Goal: Navigation & Orientation: Find specific page/section

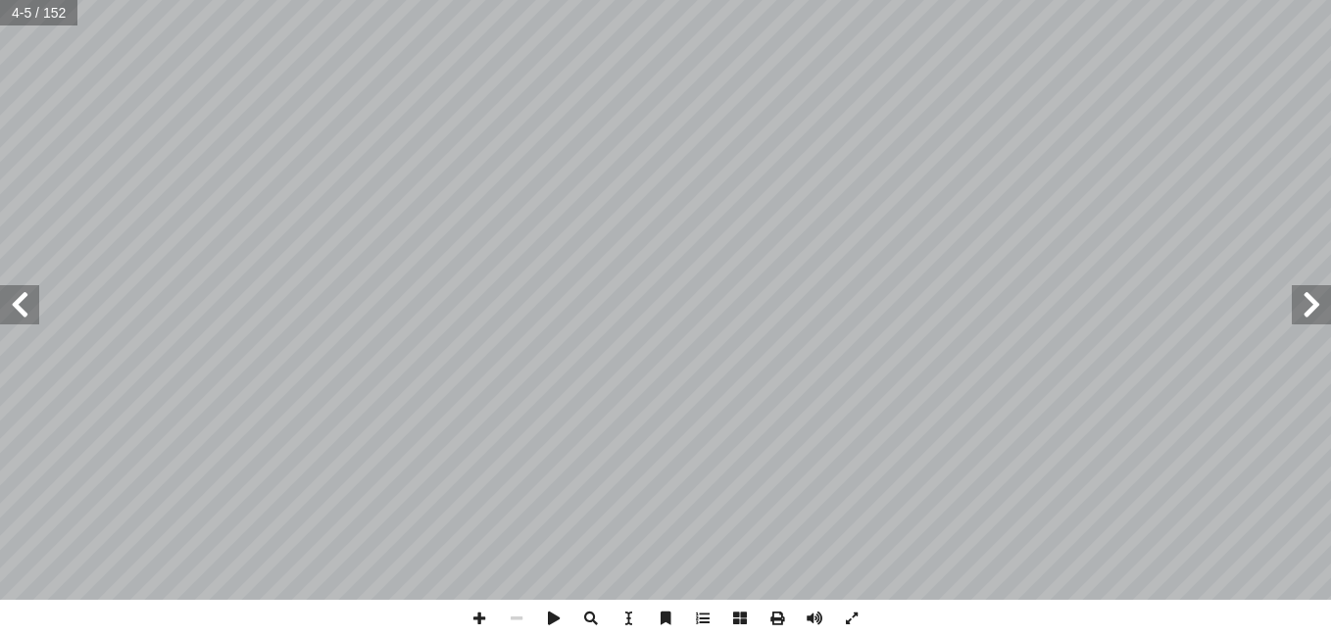
click at [18, 315] on span at bounding box center [19, 304] width 39 height 39
click at [20, 302] on span at bounding box center [19, 304] width 39 height 39
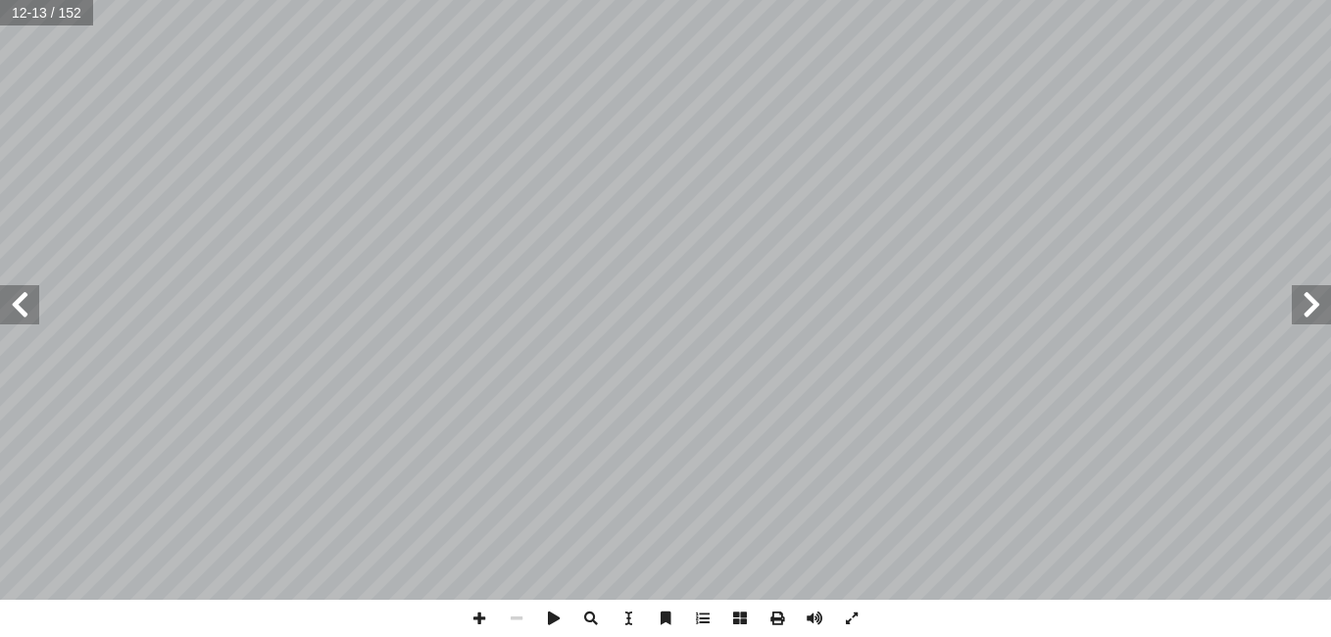
click at [20, 302] on span at bounding box center [19, 304] width 39 height 39
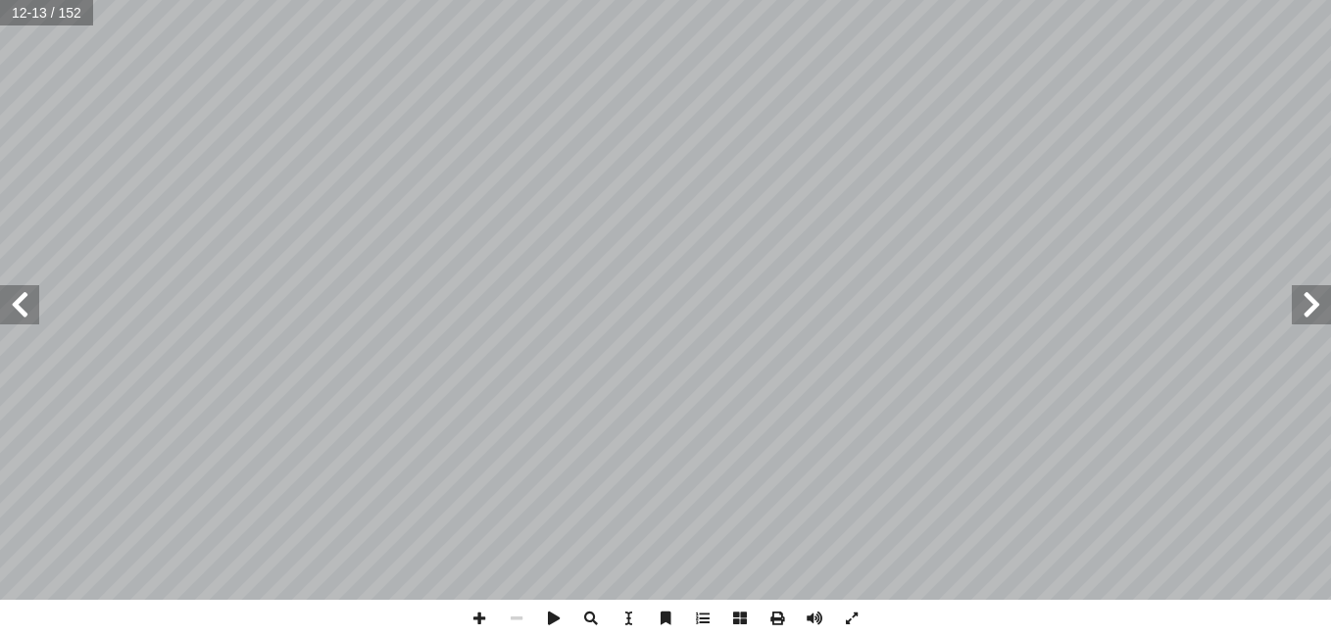
click at [20, 302] on span at bounding box center [19, 304] width 39 height 39
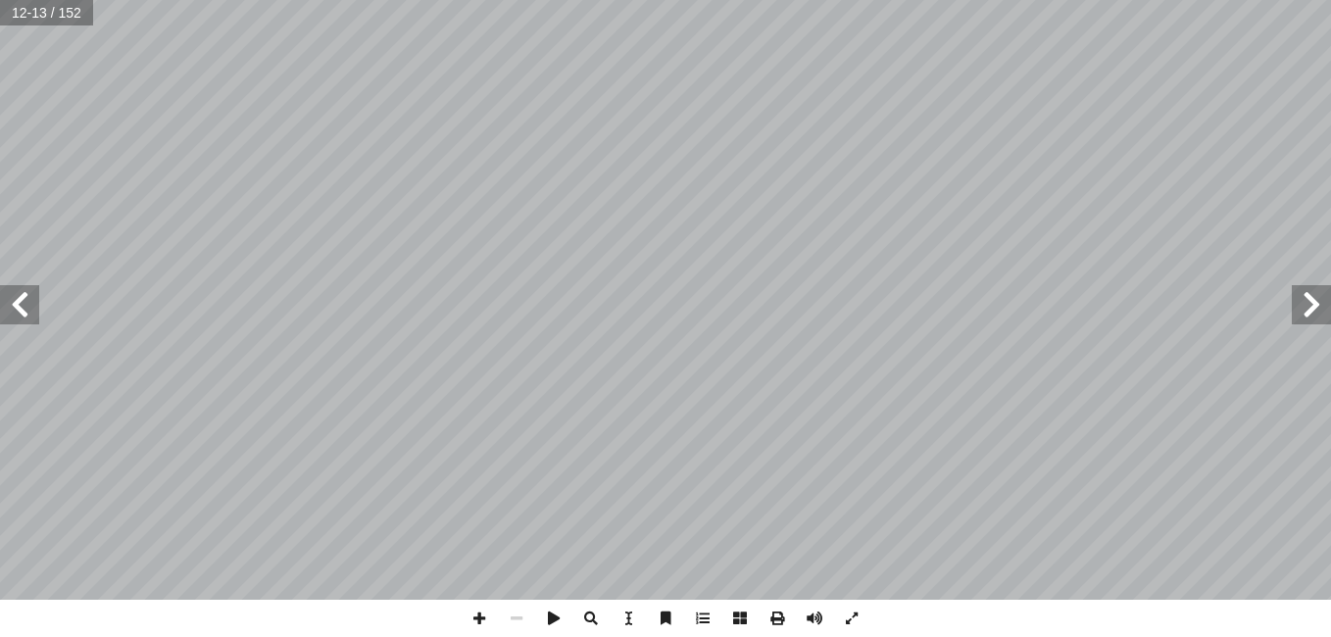
click at [20, 302] on span at bounding box center [19, 304] width 39 height 39
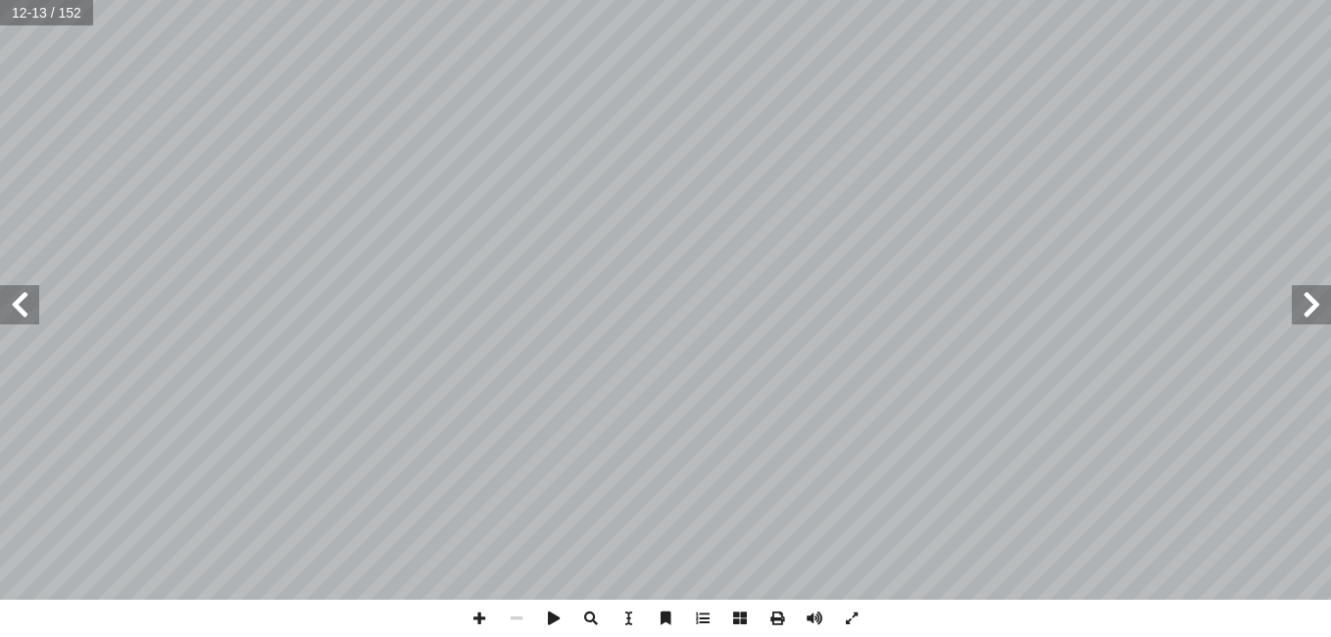
click at [20, 302] on span at bounding box center [19, 304] width 39 height 39
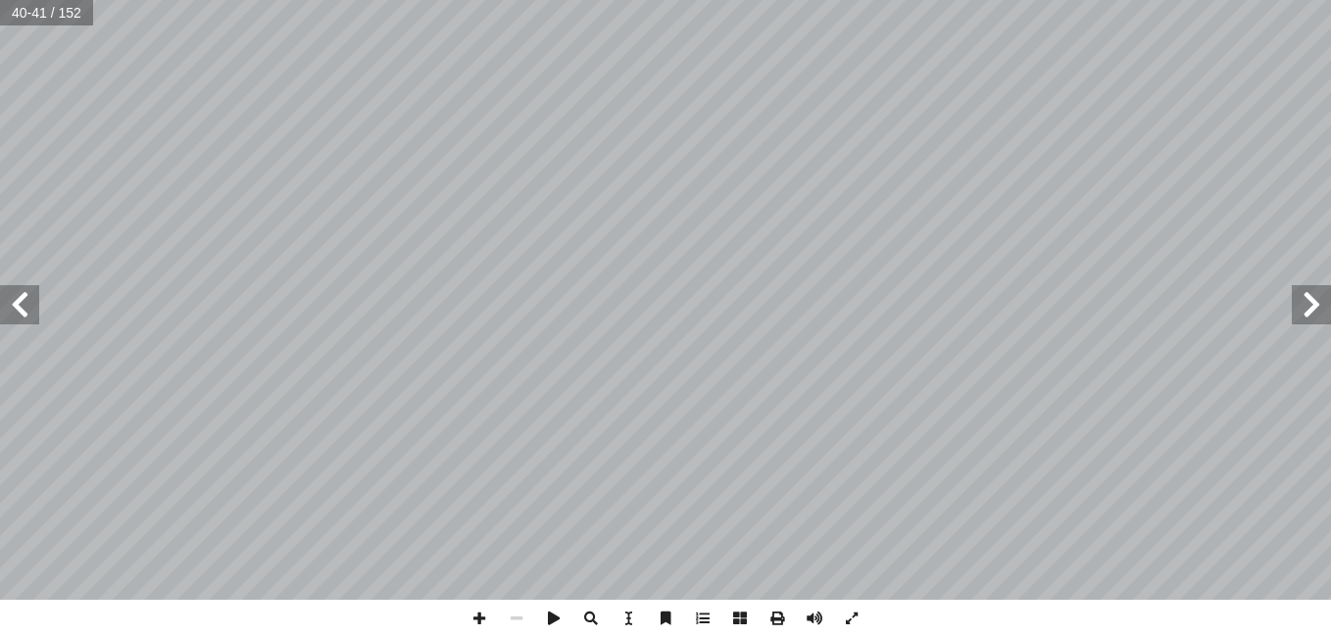
click at [20, 302] on span at bounding box center [19, 304] width 39 height 39
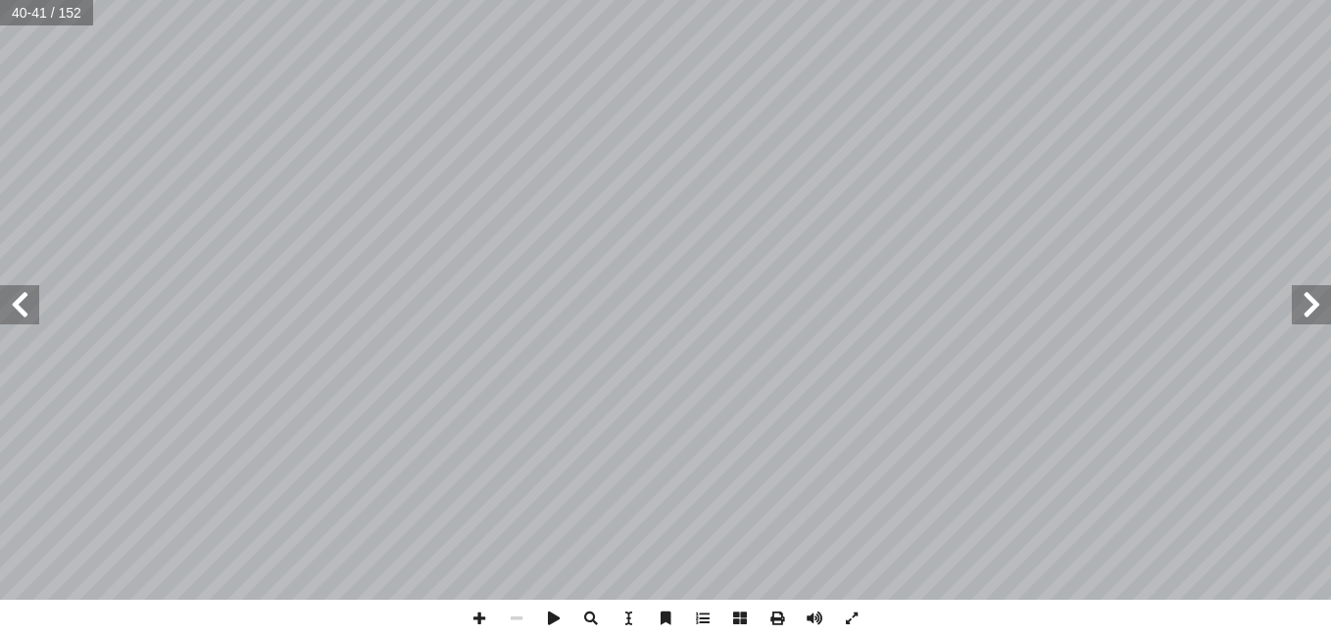
click at [20, 302] on span at bounding box center [19, 304] width 39 height 39
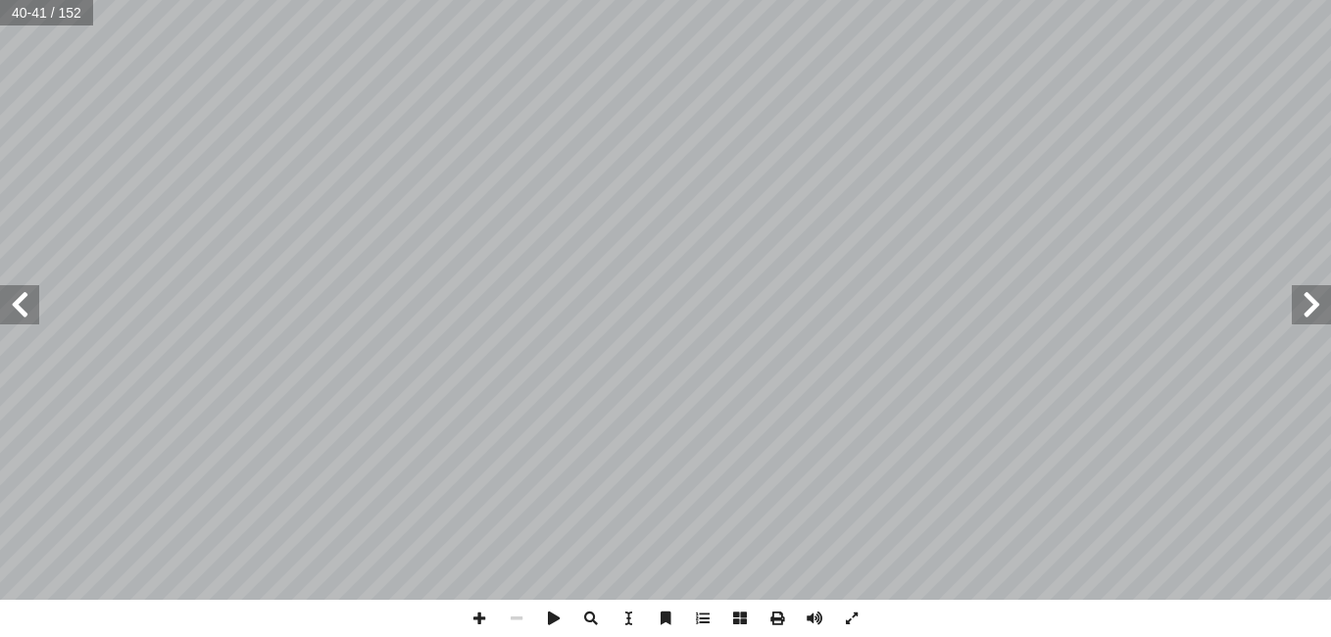
click at [20, 302] on span at bounding box center [19, 304] width 39 height 39
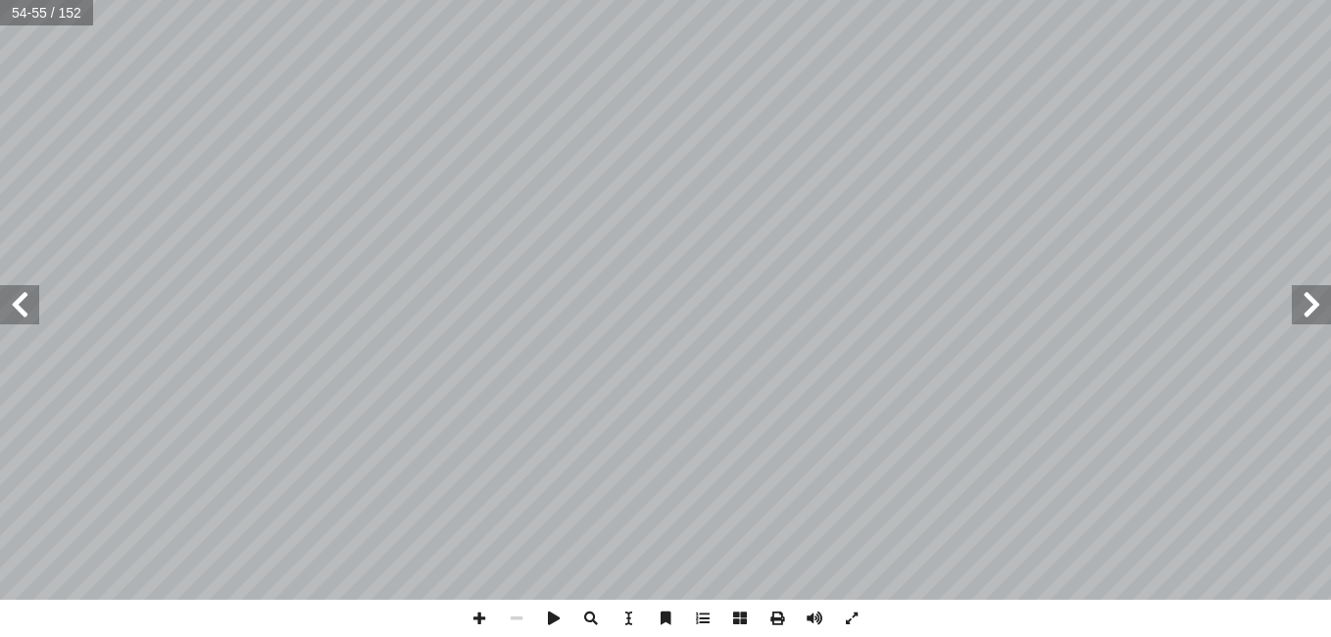
click at [1310, 305] on span at bounding box center [1311, 304] width 39 height 39
click at [475, 621] on span at bounding box center [479, 618] width 37 height 37
